Goal: Check status

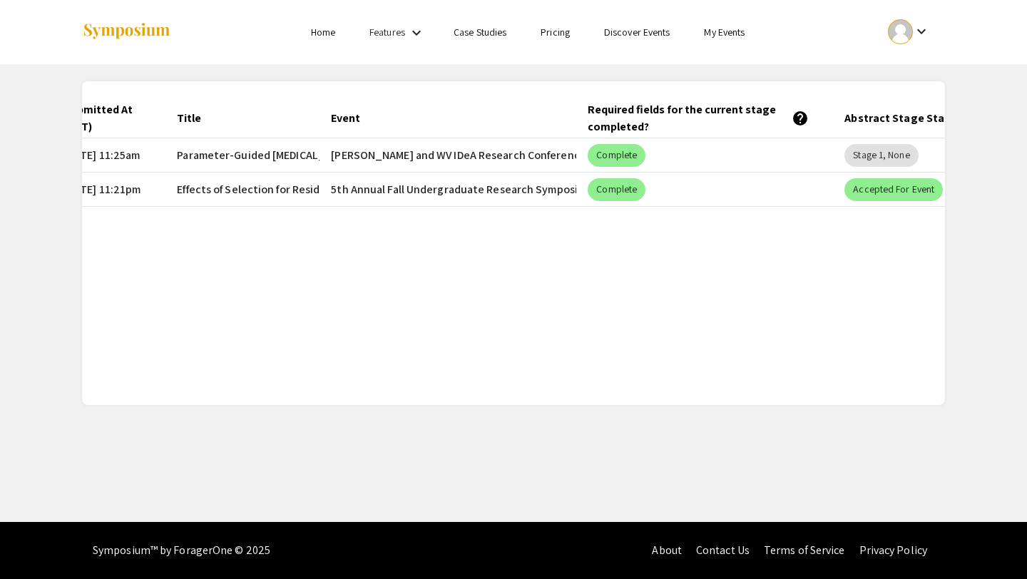
scroll to position [0, 225]
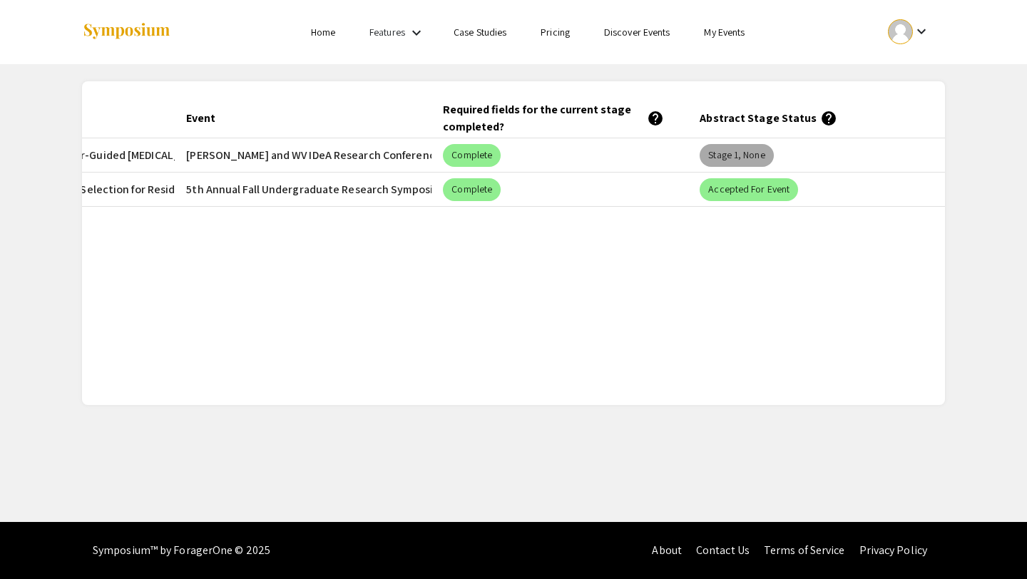
click at [758, 157] on mat-chip "Stage 1, None" at bounding box center [736, 155] width 73 height 23
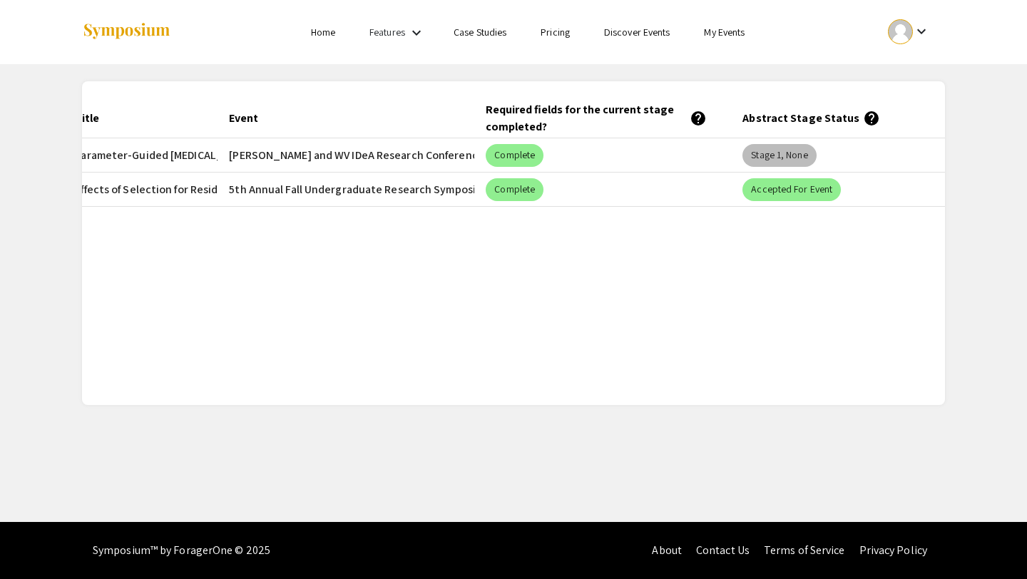
scroll to position [0, 0]
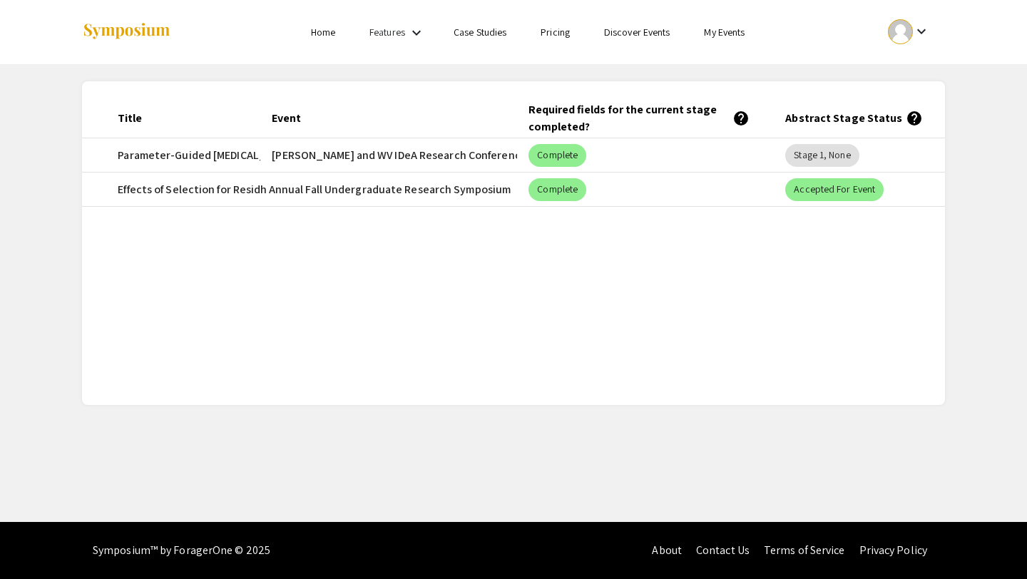
scroll to position [0, 225]
